Goal: Task Accomplishment & Management: Manage account settings

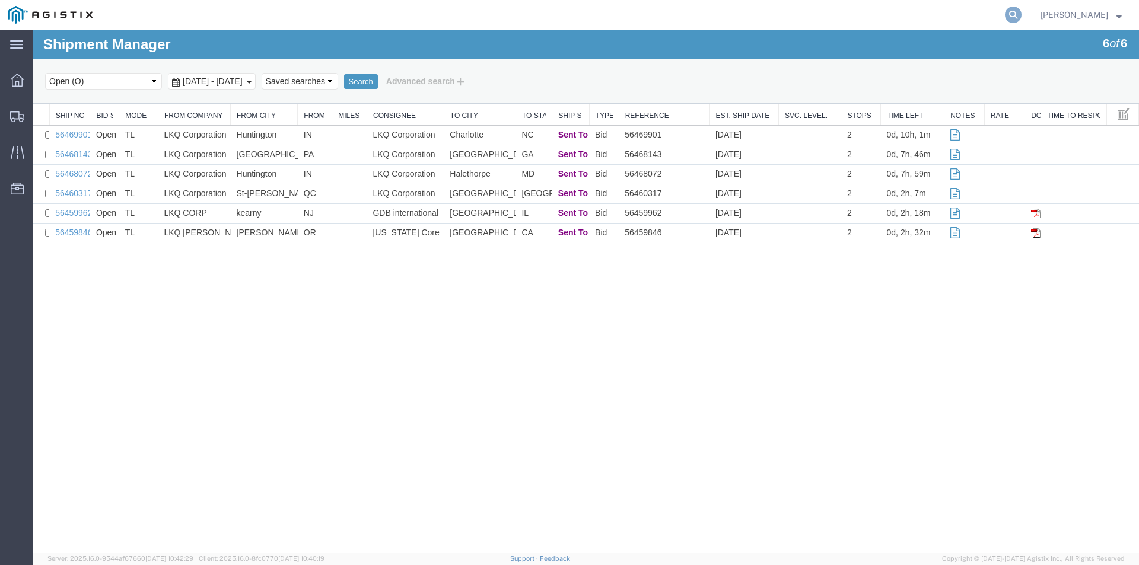
click at [1022, 14] on icon at bounding box center [1013, 15] width 17 height 17
click at [908, 20] on input "search" at bounding box center [824, 15] width 361 height 28
click at [710, 17] on input "search" at bounding box center [824, 15] width 361 height 28
paste input "55979518"
type input "55979518"
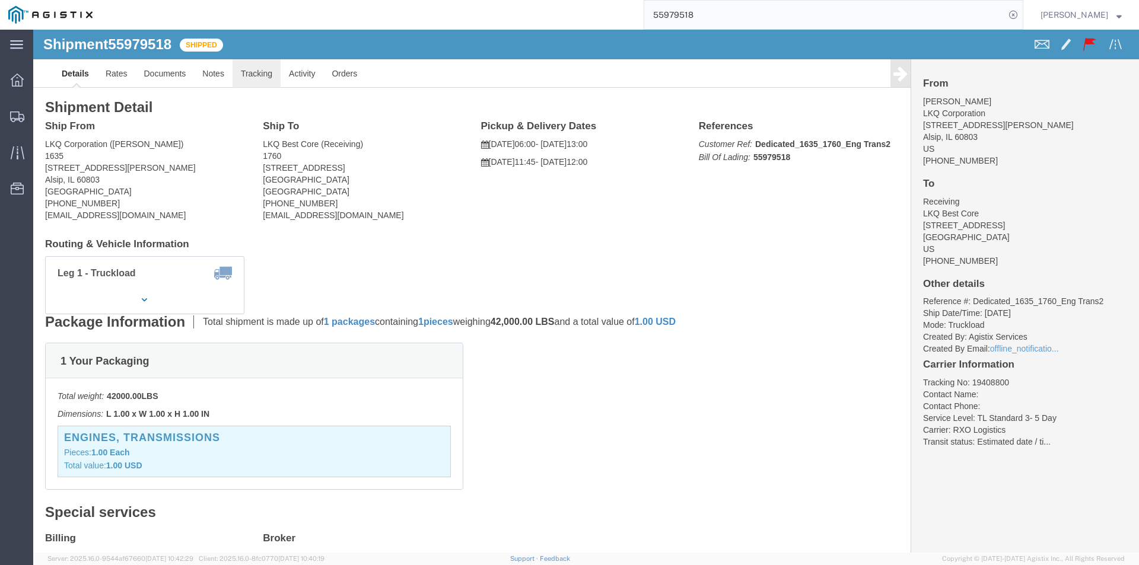
click link "Tracking"
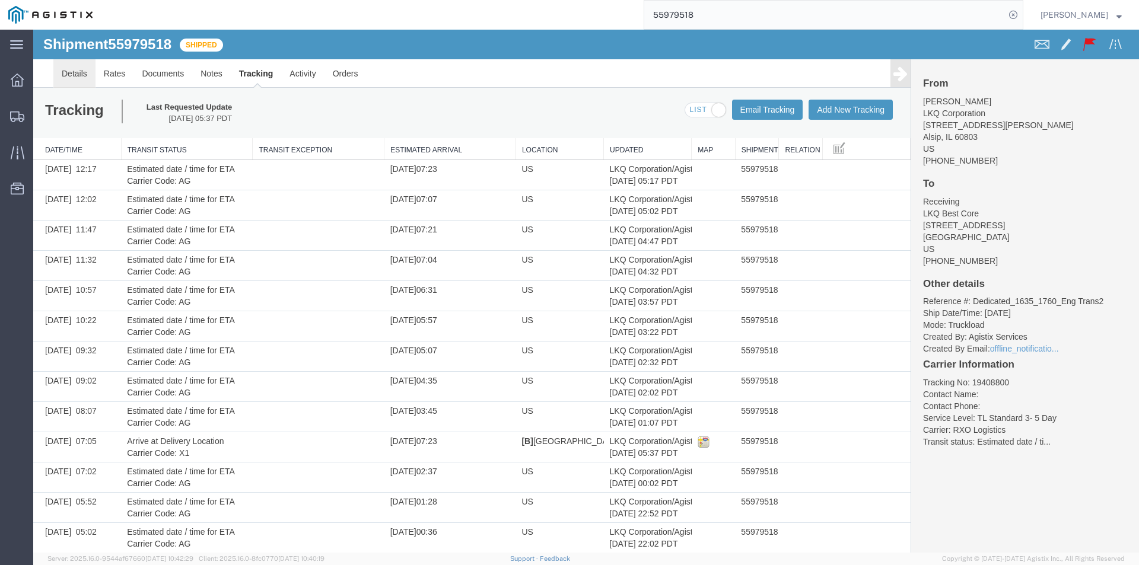
click at [80, 80] on link "Details" at bounding box center [74, 73] width 42 height 28
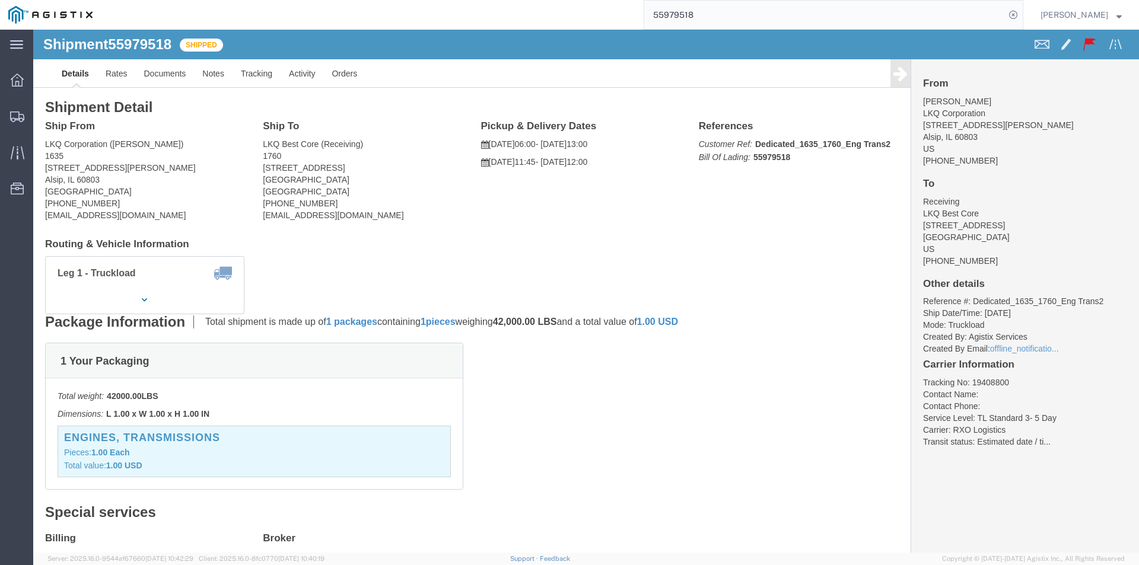
click h4 "From"
click link "Tracking"
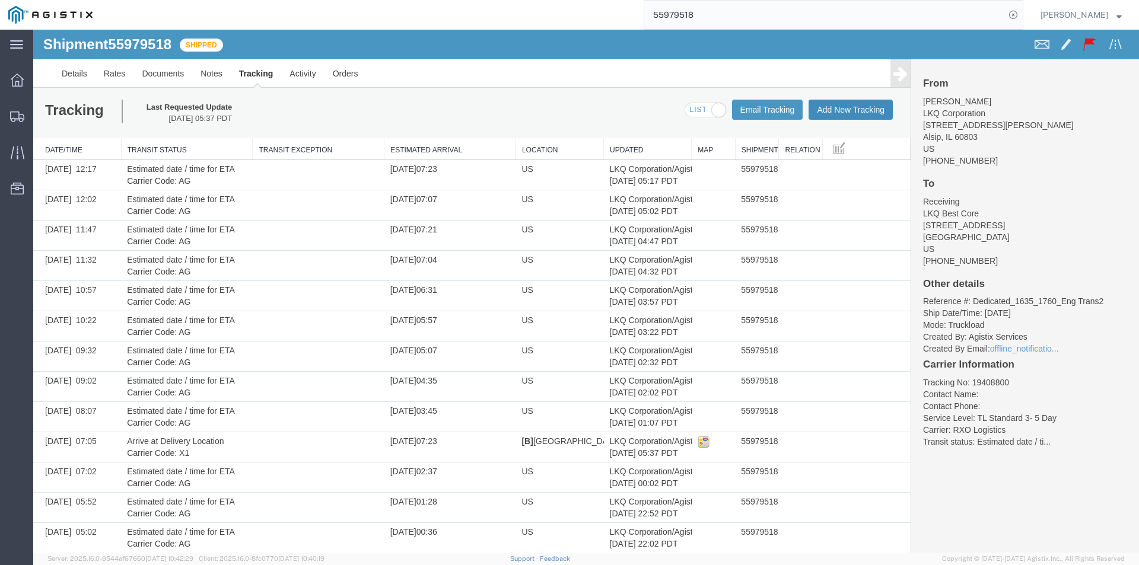
click at [828, 112] on button "Add New Tracking" at bounding box center [851, 110] width 84 height 20
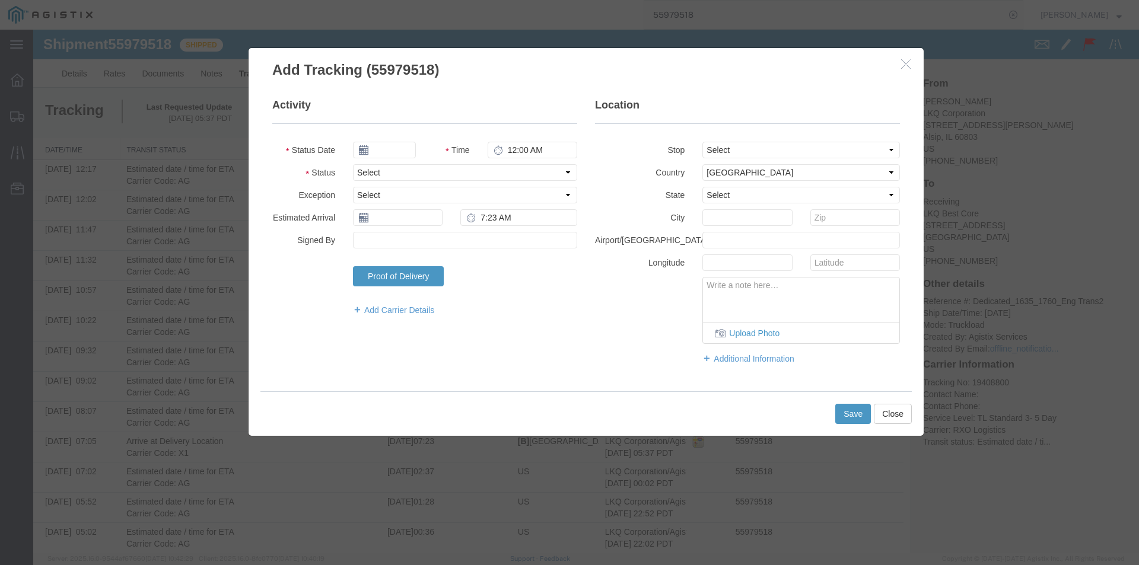
type input "[DATE]"
type input "3:00 PM"
click at [396, 151] on input "[DATE]" at bounding box center [384, 150] width 63 height 17
click at [428, 118] on legend "Activity" at bounding box center [424, 111] width 305 height 26
click at [399, 171] on select "Select Arrival Notice Available Arrival Notice Imported Arrive at Delivery Loca…" at bounding box center [465, 172] width 224 height 17
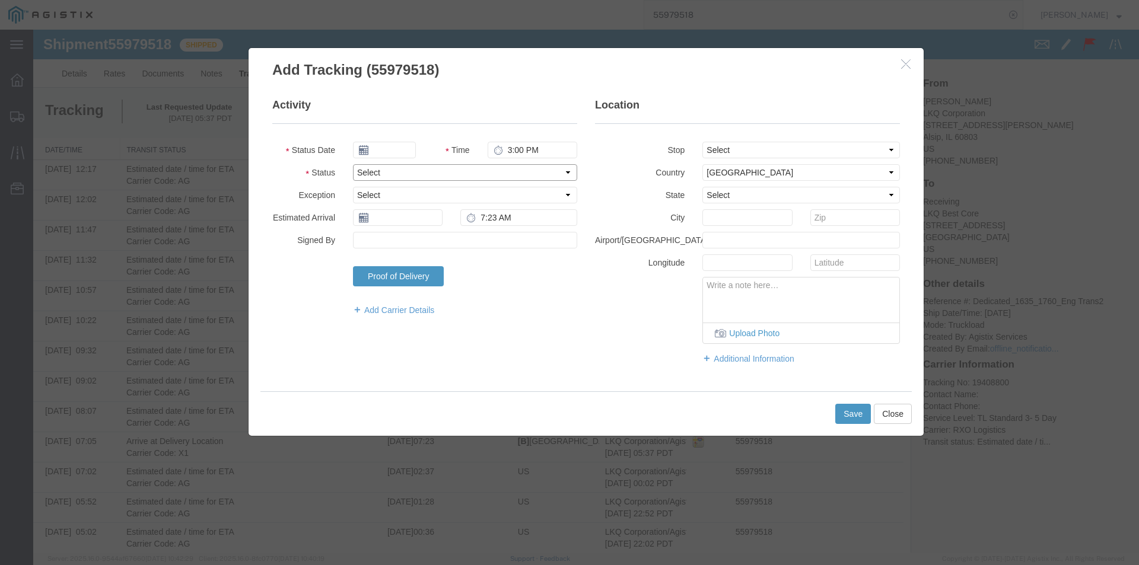
select select "DELIVRED"
click at [353, 164] on select "Select Arrival Notice Available Arrival Notice Imported Arrive at Delivery Loca…" at bounding box center [465, 172] width 224 height 17
click at [389, 202] on select "Select Accident Airline - Delayed Airline - Exception Appointment Scheduled Att…" at bounding box center [465, 195] width 224 height 17
click at [389, 201] on select "Select Accident Airline - Delayed Airline - Exception Appointment Scheduled Att…" at bounding box center [465, 195] width 224 height 17
click at [387, 216] on input "text" at bounding box center [398, 217] width 90 height 17
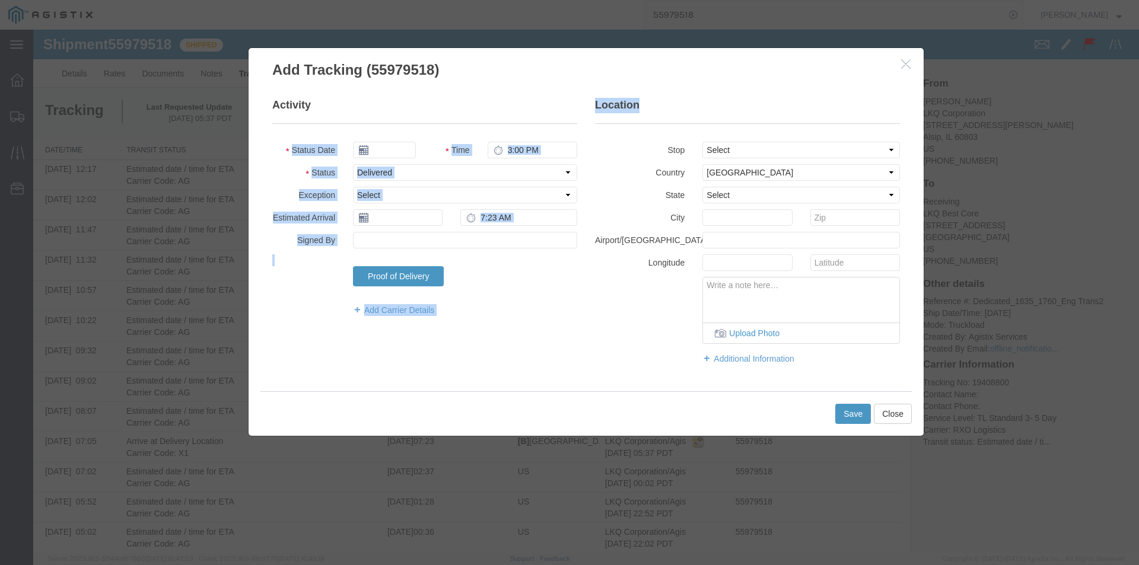
drag, startPoint x: 492, startPoint y: 91, endPoint x: 638, endPoint y: 123, distance: 148.7
click at [638, 123] on div "Activity Status Date Time 3:00 PM Status Select Arrival Notice Available Arriva…" at bounding box center [586, 236] width 675 height 312
click at [894, 417] on button "Close" at bounding box center [893, 414] width 38 height 20
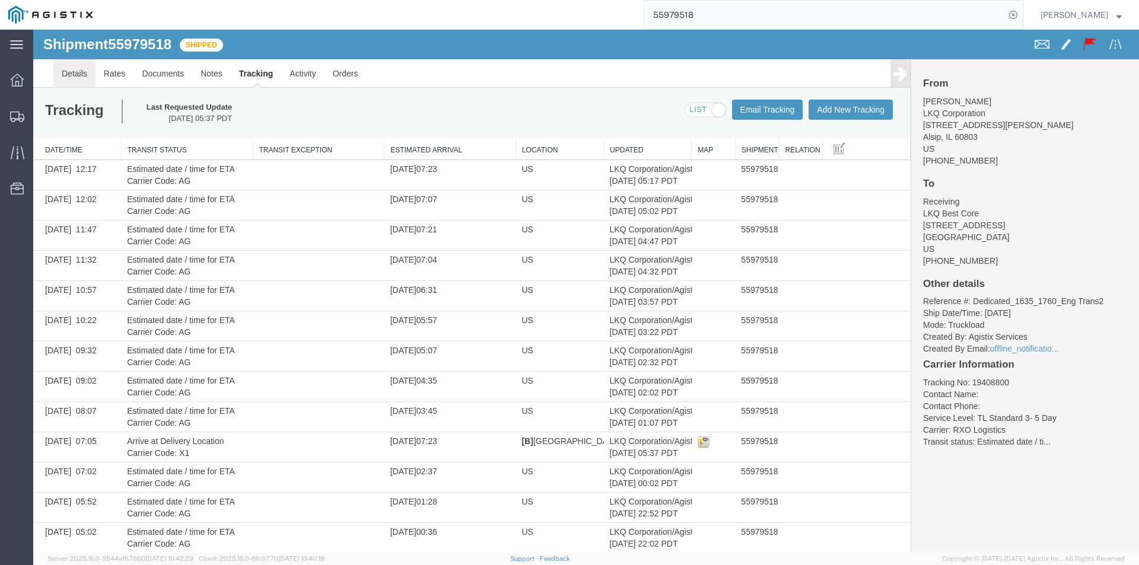
click at [71, 73] on link "Details" at bounding box center [74, 73] width 42 height 28
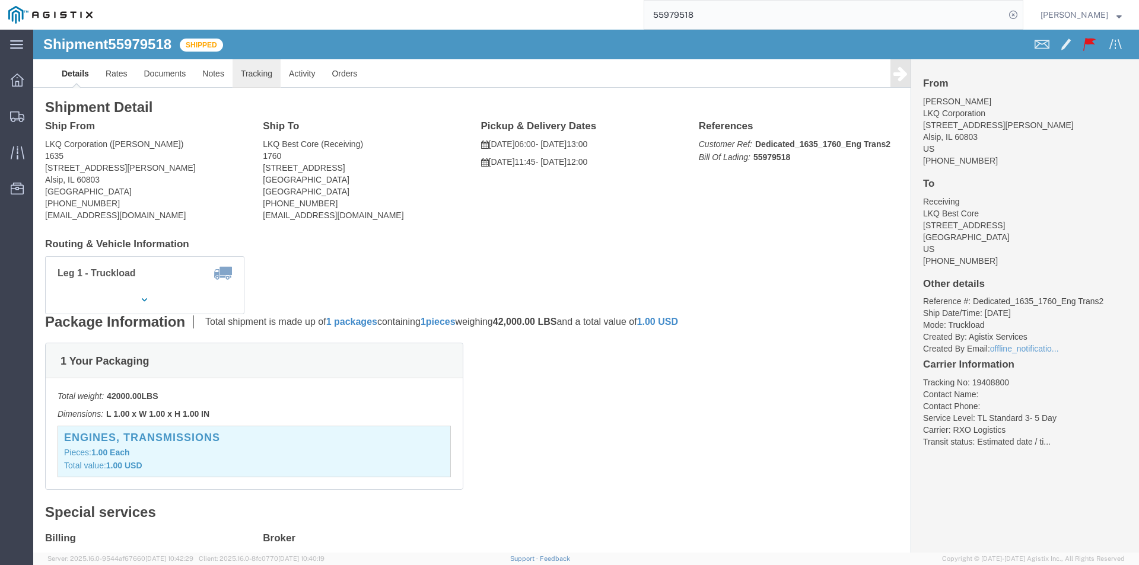
click link "Tracking"
